Goal: Transaction & Acquisition: Purchase product/service

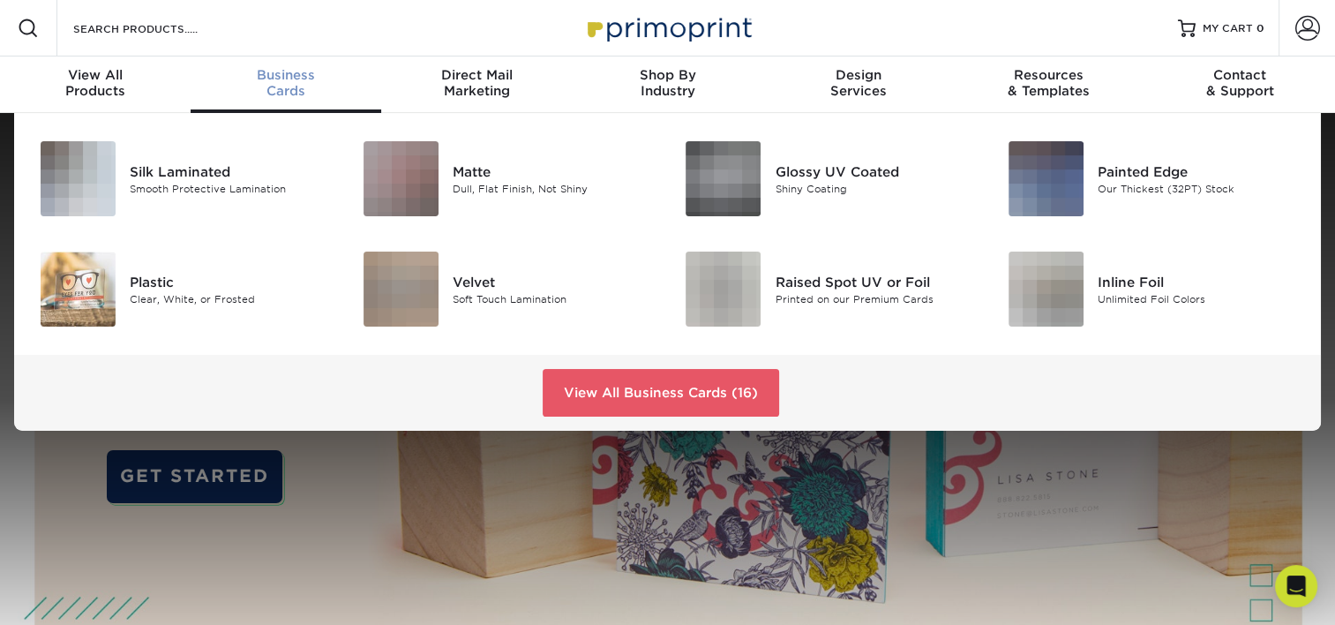
click at [286, 86] on div "Business Cards" at bounding box center [286, 83] width 191 height 32
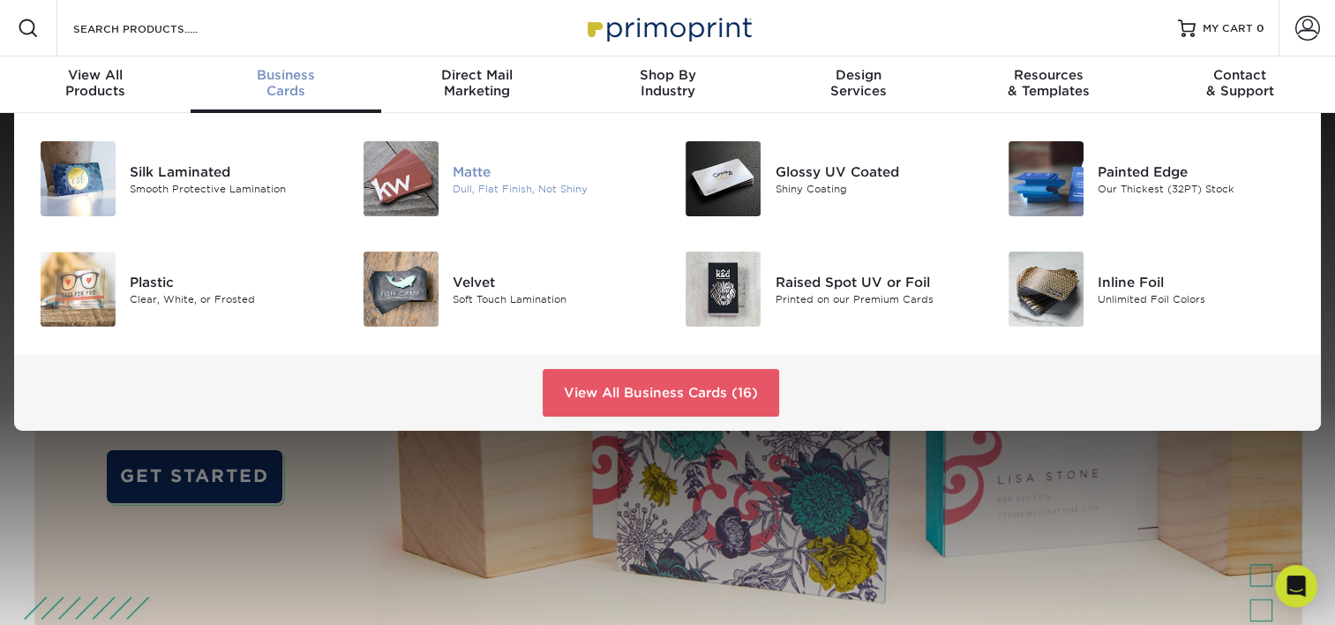
click at [476, 173] on div "Matte" at bounding box center [554, 170] width 202 height 19
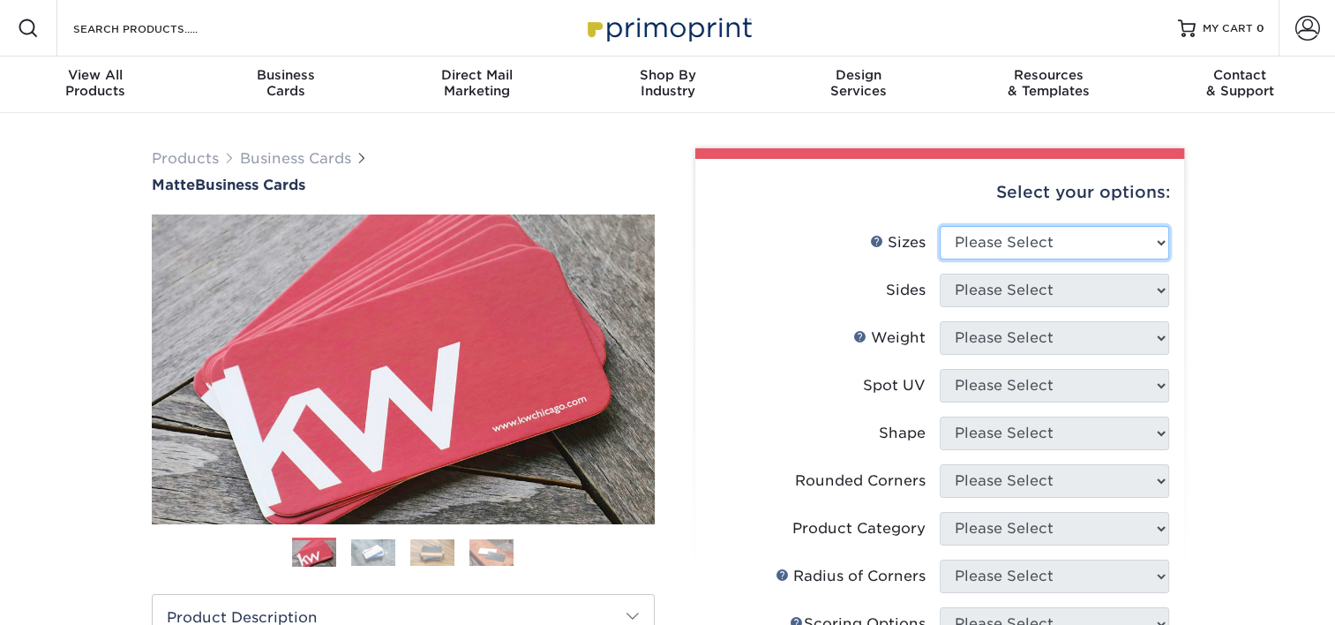
click at [1043, 240] on select "Please Select 1.5" x 3.5" - Mini 1.75" x 3.5" - Mini 2" x 2" - Square 2" x 3" -…" at bounding box center [1053, 243] width 229 height 34
select select "2.00x3.50"
click at [939, 226] on select "Please Select 1.5" x 3.5" - Mini 1.75" x 3.5" - Mini 2" x 2" - Square 2" x 3" -…" at bounding box center [1053, 243] width 229 height 34
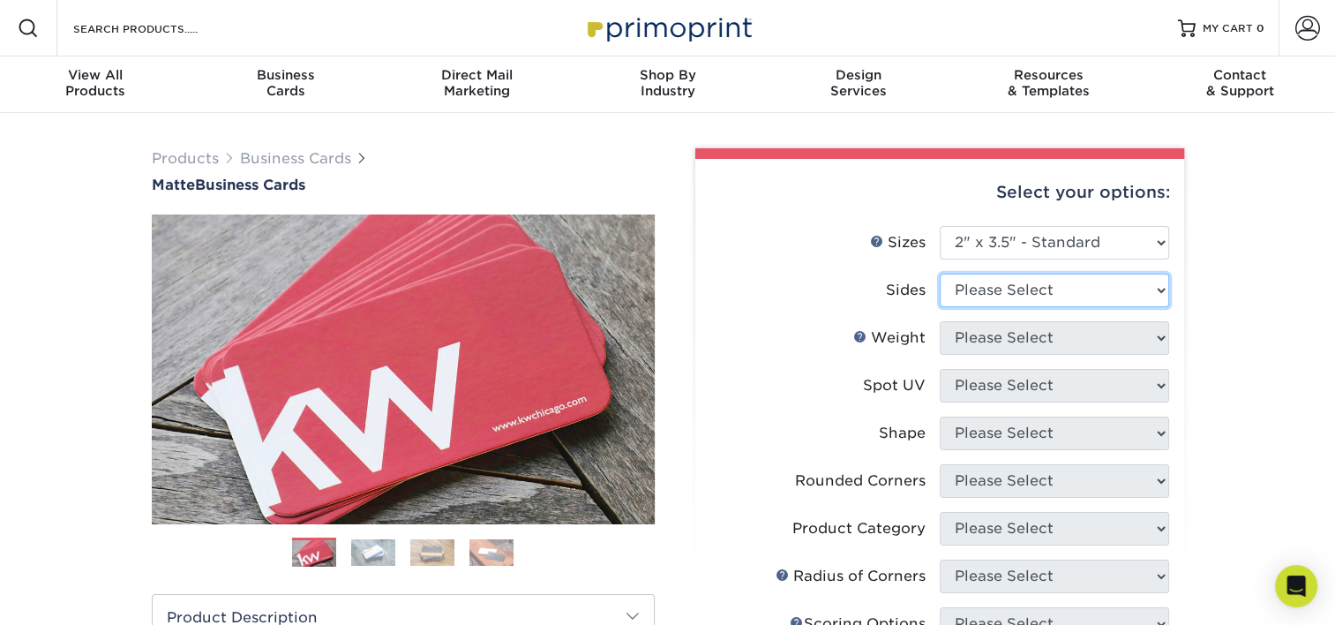
click at [1014, 291] on select "Please Select Print Both Sides Print Front Only" at bounding box center [1053, 290] width 229 height 34
select select "13abbda7-1d64-4f25-8bb2-c179b224825d"
click at [939, 273] on select "Please Select Print Both Sides Print Front Only" at bounding box center [1053, 290] width 229 height 34
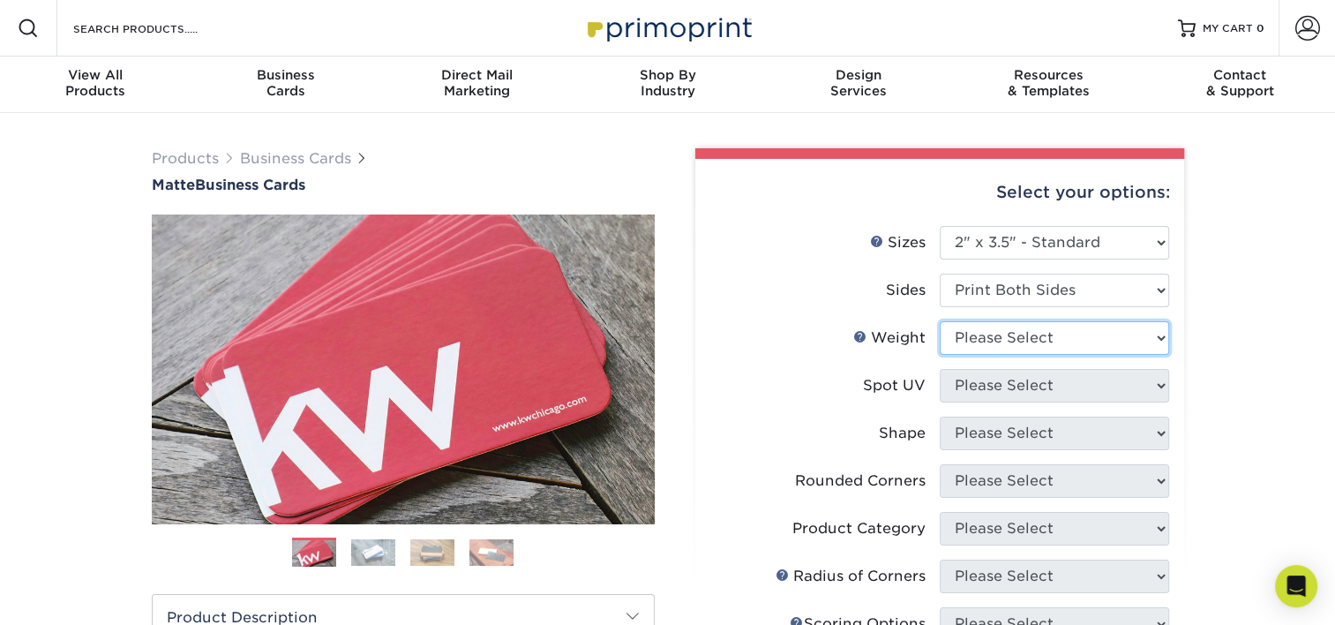
click at [1006, 336] on select "Please Select 16PT 14PT" at bounding box center [1053, 338] width 229 height 34
select select "16PT"
click at [939, 321] on select "Please Select 16PT 14PT" at bounding box center [1053, 338] width 229 height 34
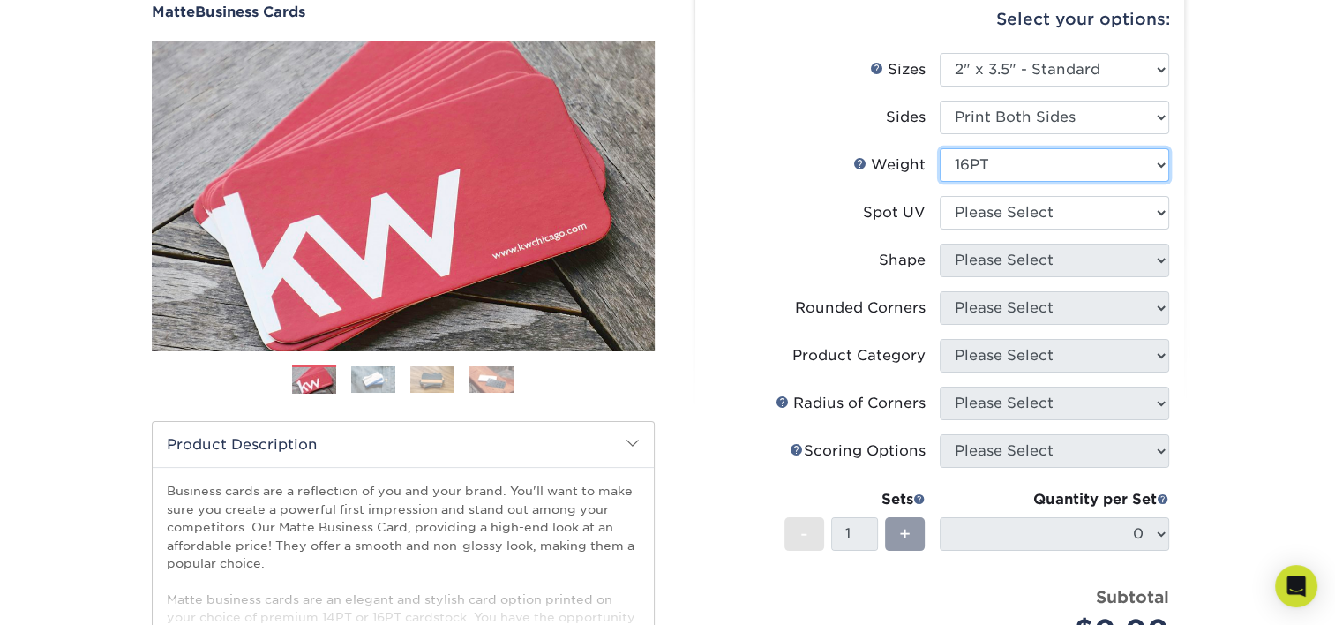
scroll to position [229, 0]
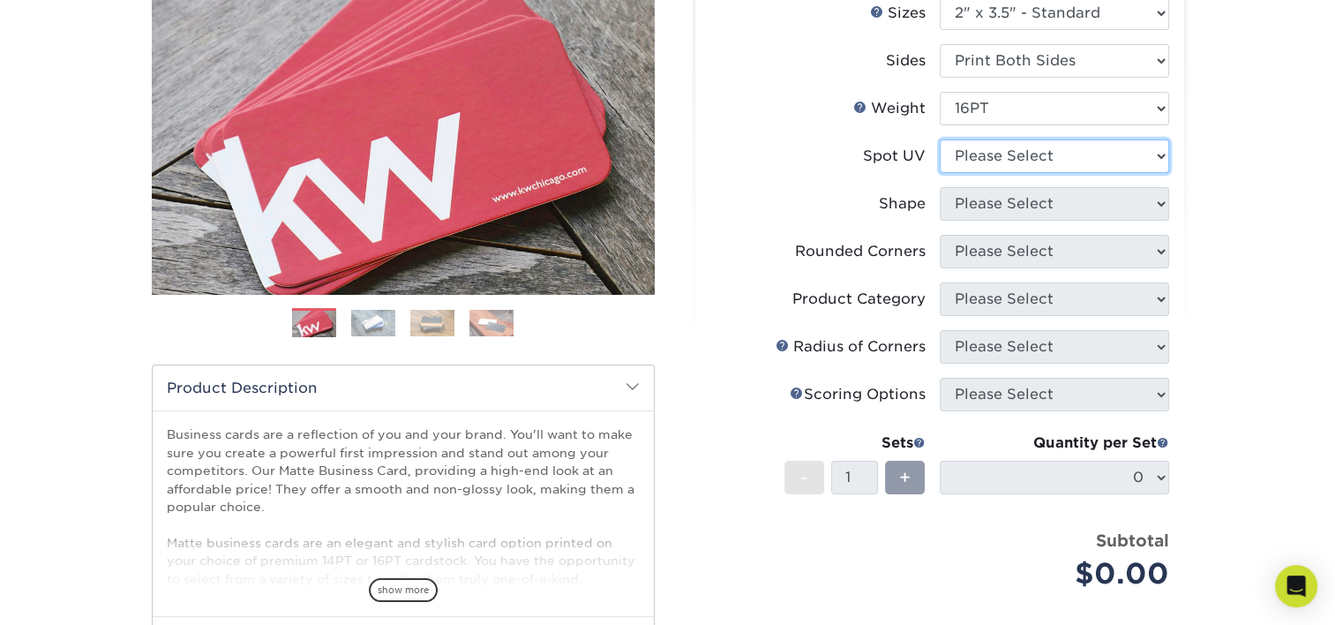
click at [1036, 153] on select "Please Select No Spot UV Front and Back (Both Sides) Front Only Back Only" at bounding box center [1053, 156] width 229 height 34
select select "3"
click at [939, 139] on select "Please Select No Spot UV Front and Back (Both Sides) Front Only Back Only" at bounding box center [1053, 156] width 229 height 34
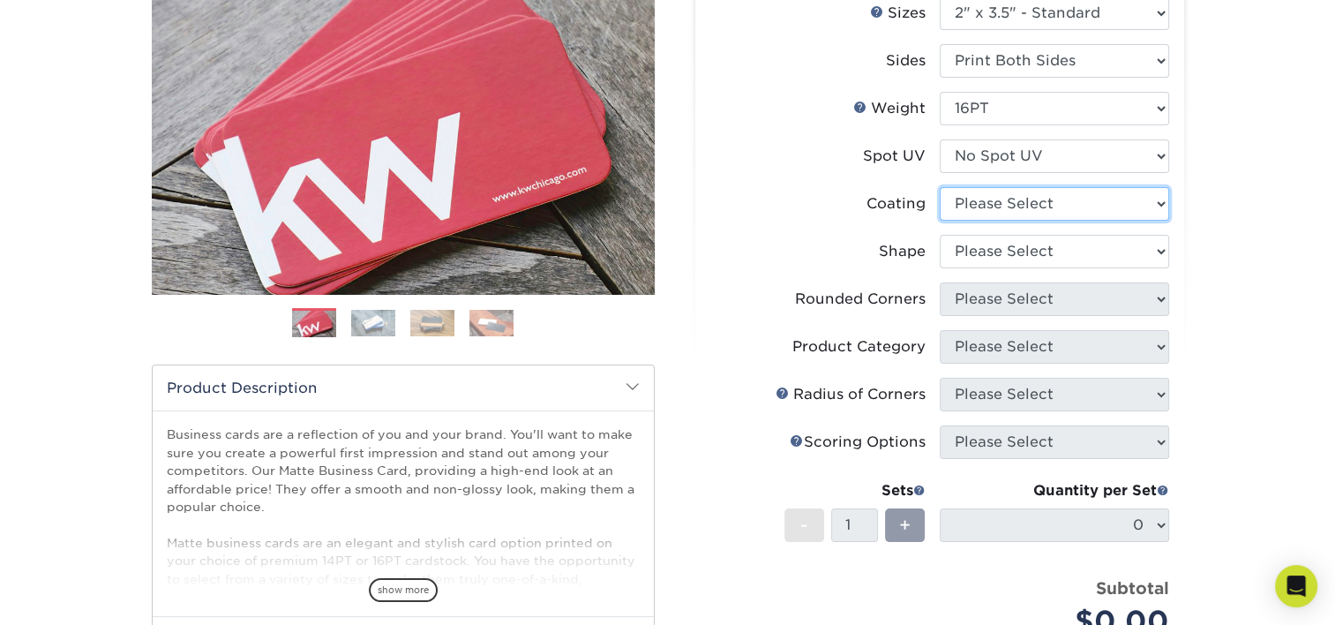
click at [991, 194] on select at bounding box center [1053, 204] width 229 height 34
select select "121bb7b5-3b4d-429f-bd8d-bbf80e953313"
click at [939, 187] on select at bounding box center [1053, 204] width 229 height 34
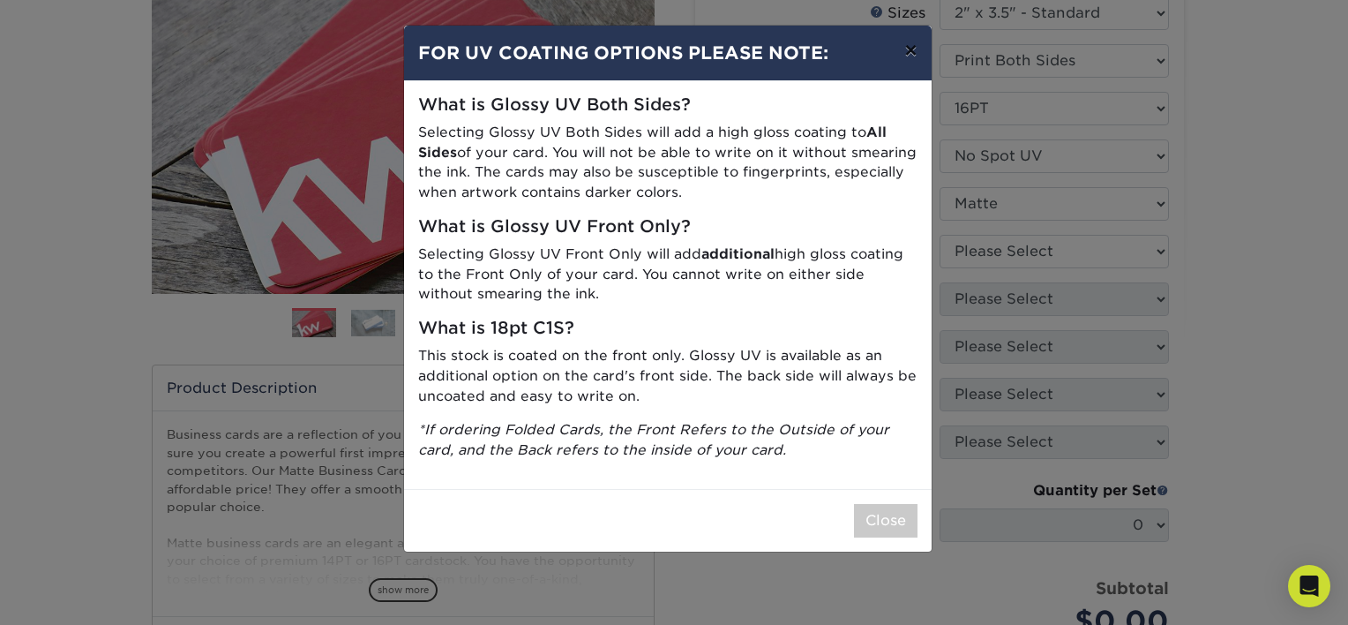
click at [910, 53] on button "×" at bounding box center [910, 50] width 41 height 49
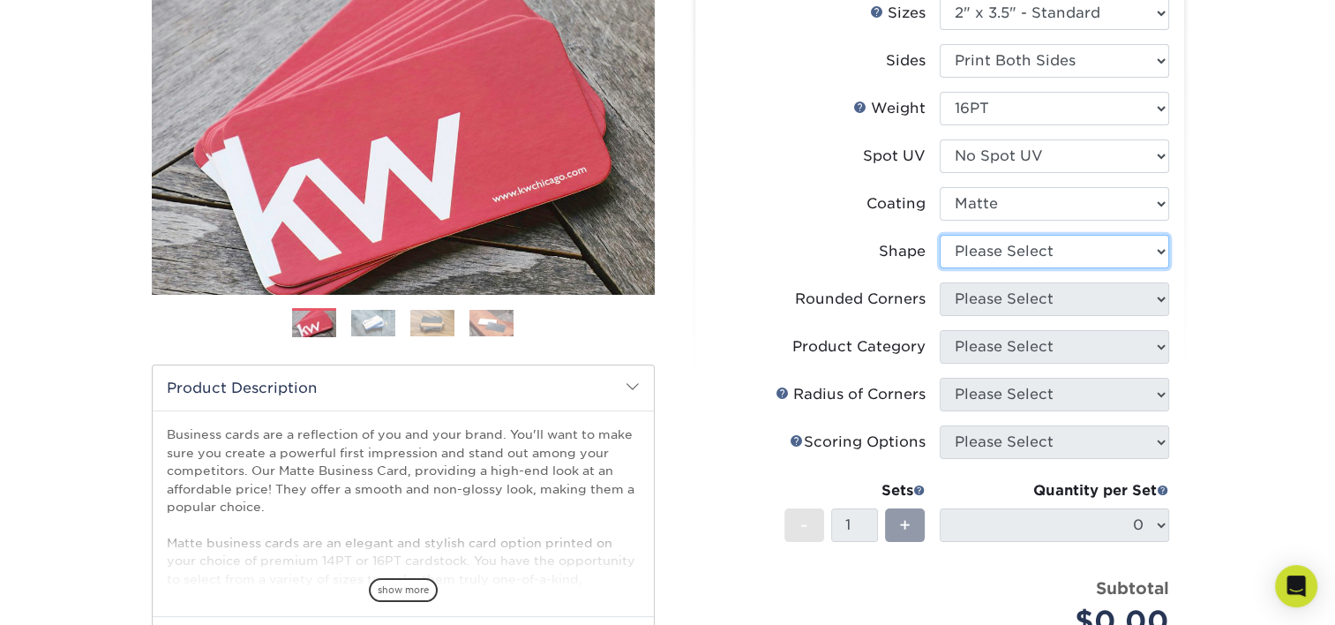
click at [961, 252] on select "Please Select Standard Oval" at bounding box center [1053, 252] width 229 height 34
select select "standard"
click at [939, 235] on select "Please Select Standard Oval" at bounding box center [1053, 252] width 229 height 34
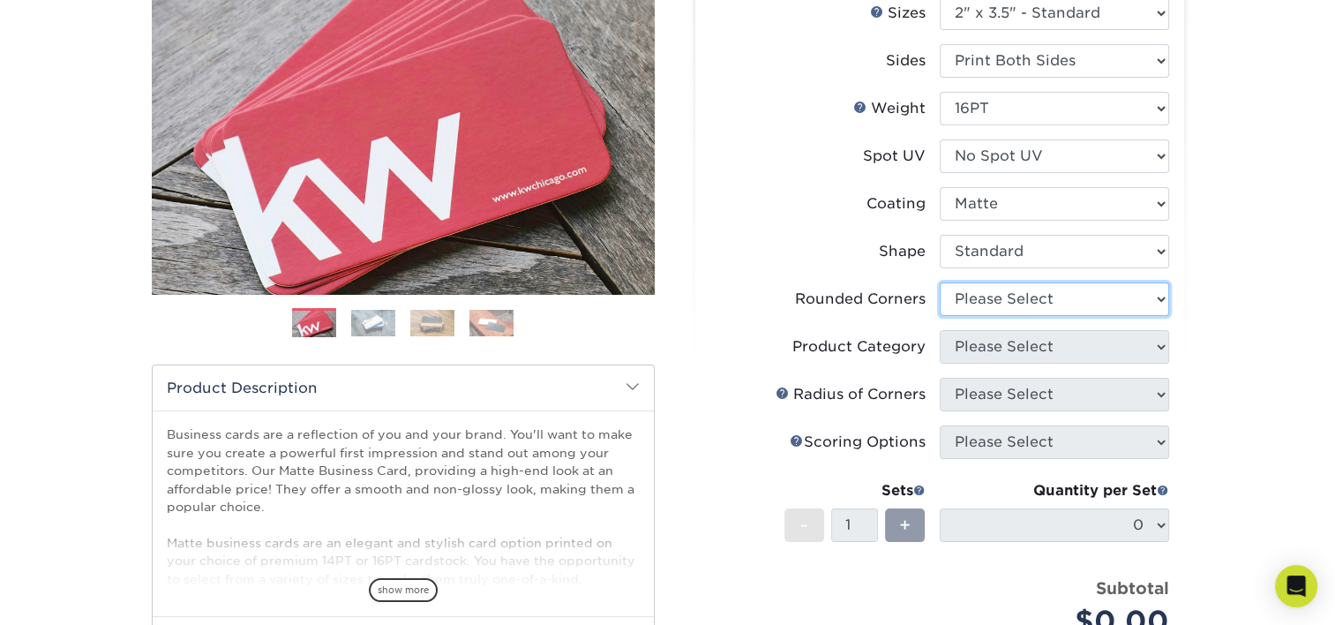
click at [970, 306] on select "Please Select Yes - Round 2 Corners Yes - Round 4 Corners No" at bounding box center [1053, 299] width 229 height 34
select select "0"
click at [939, 282] on select "Please Select Yes - Round 2 Corners Yes - Round 4 Corners No" at bounding box center [1053, 299] width 229 height 34
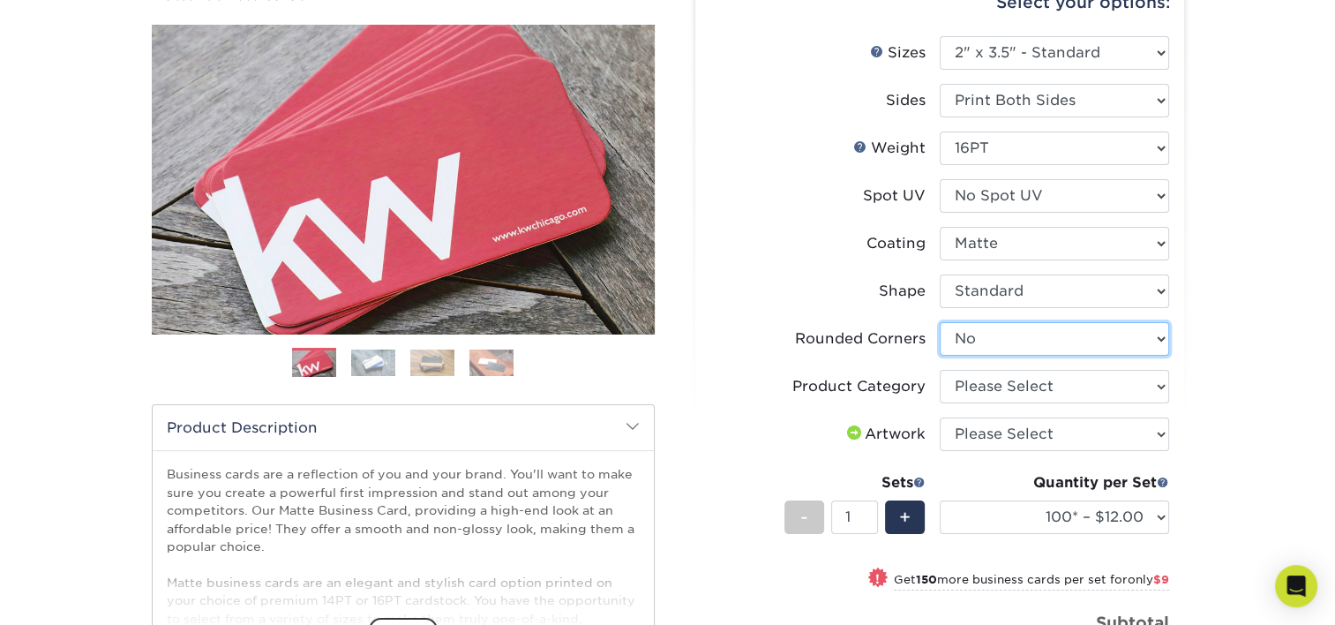
scroll to position [191, 0]
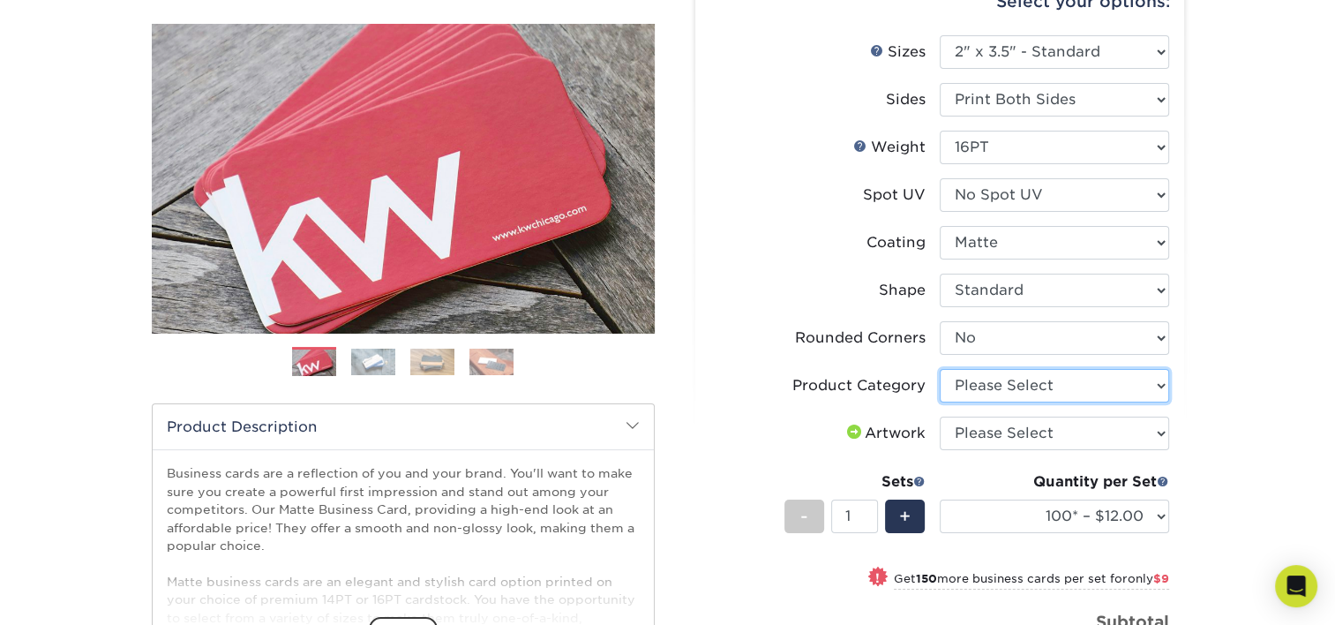
drag, startPoint x: 949, startPoint y: 398, endPoint x: 862, endPoint y: 393, distance: 87.4
click at [949, 398] on select "Please Select Business Cards" at bounding box center [1053, 386] width 229 height 34
click at [720, 374] on label "Product Category" at bounding box center [824, 386] width 229 height 34
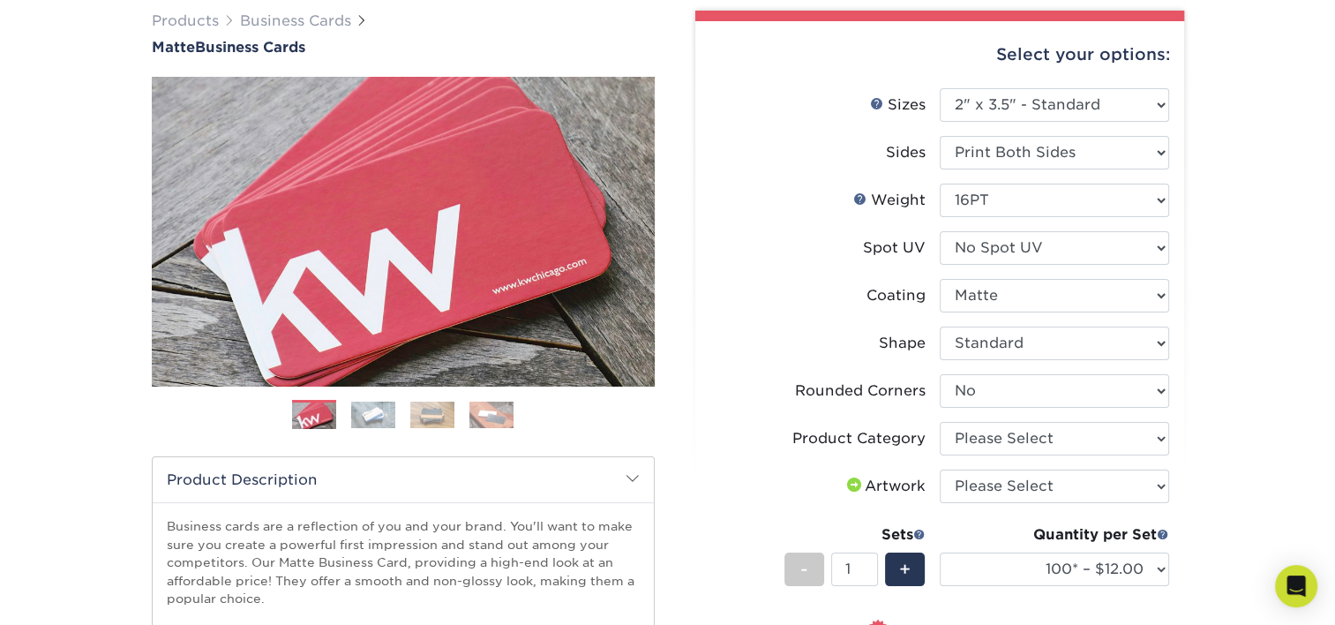
scroll to position [127, 0]
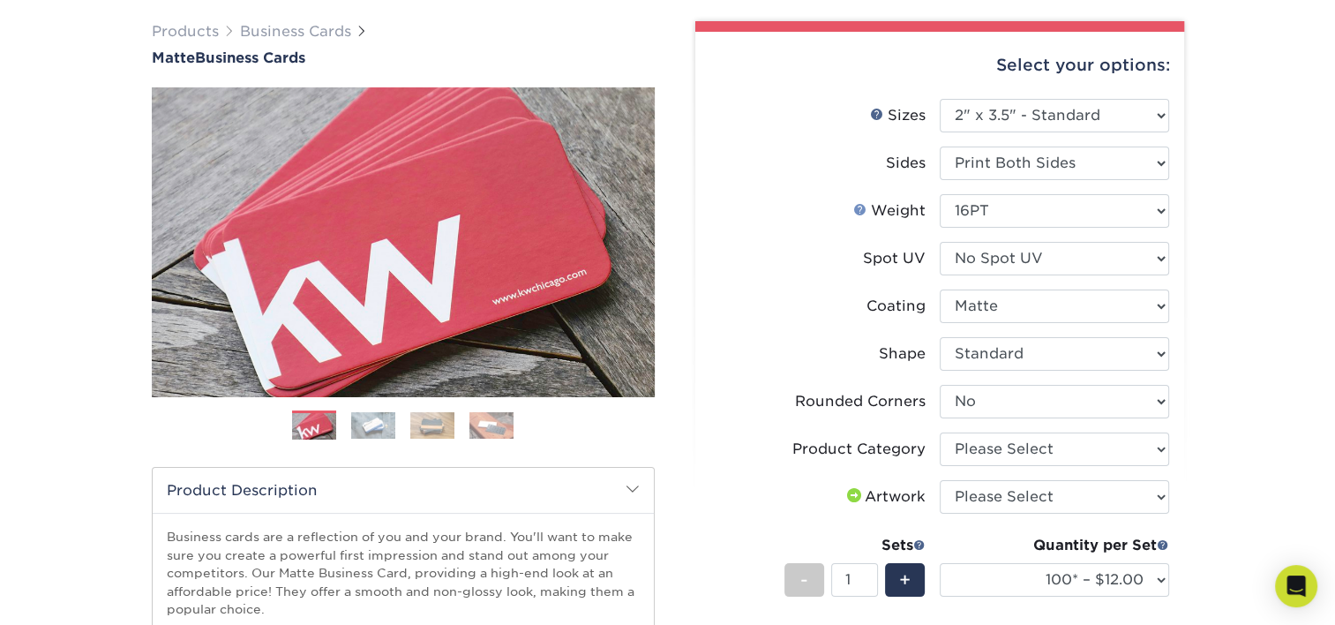
click at [858, 209] on link "Weight Help" at bounding box center [860, 209] width 14 height 14
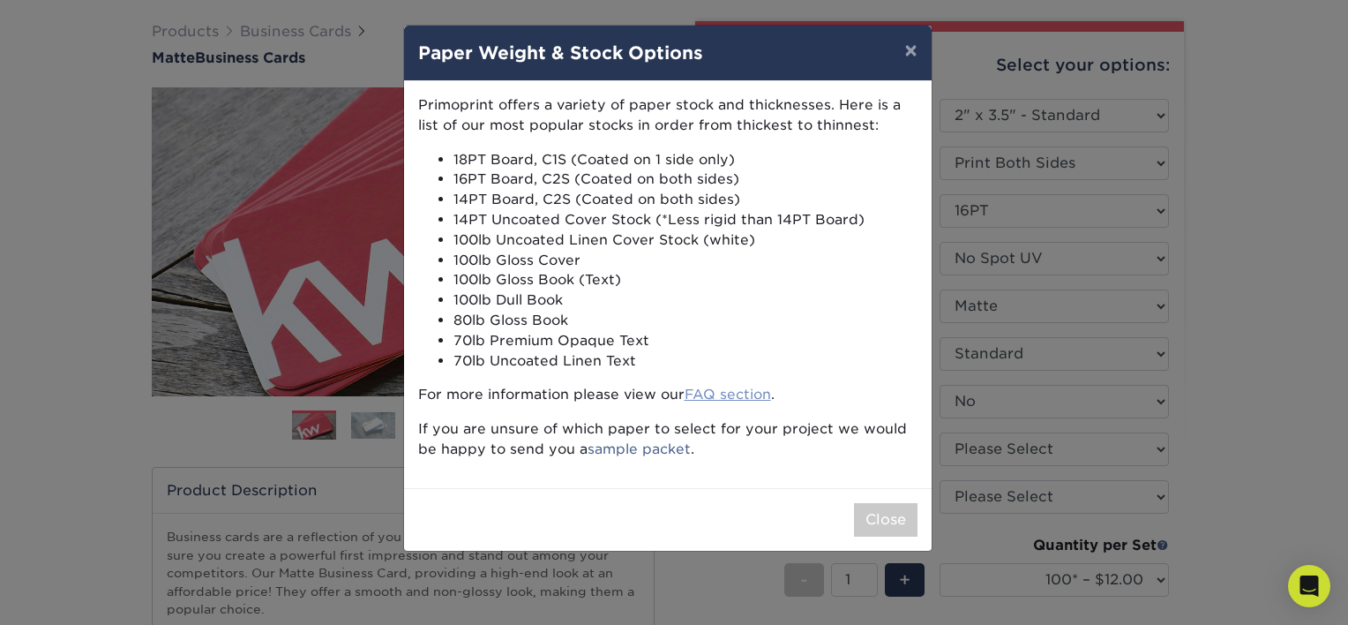
click at [723, 389] on link "FAQ section" at bounding box center [727, 393] width 86 height 17
click at [909, 64] on button "×" at bounding box center [910, 50] width 41 height 49
